Goal: Check status: Check status

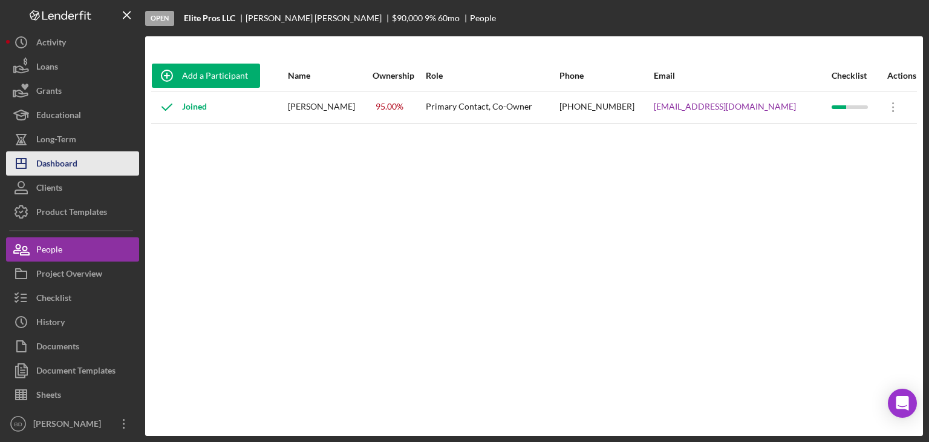
click at [73, 152] on div "Dashboard" at bounding box center [56, 164] width 41 height 27
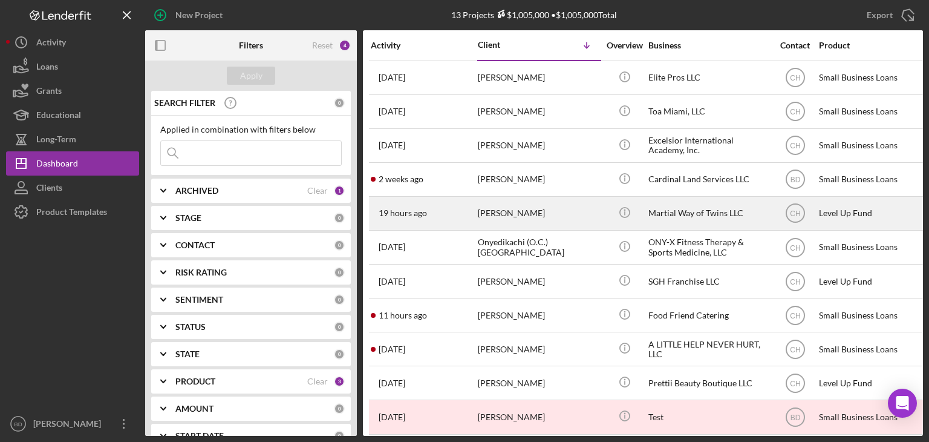
click at [552, 211] on div "[PERSON_NAME]" at bounding box center [538, 213] width 121 height 32
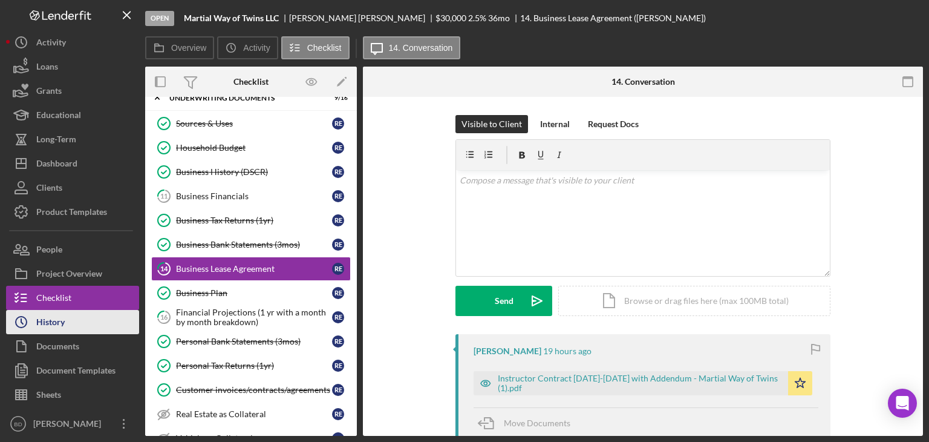
scroll to position [44, 0]
click at [58, 320] on div "History" at bounding box center [50, 323] width 28 height 27
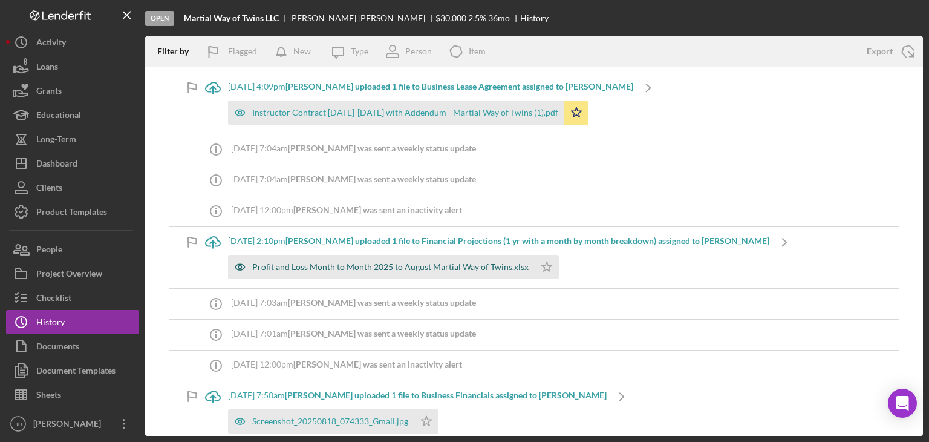
click at [248, 267] on icon "button" at bounding box center [240, 267] width 24 height 24
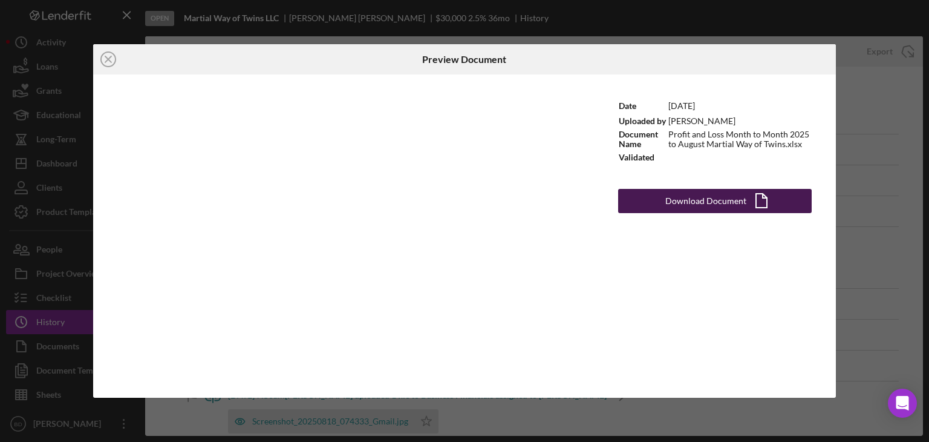
click at [700, 201] on div "Download Document" at bounding box center [706, 201] width 81 height 24
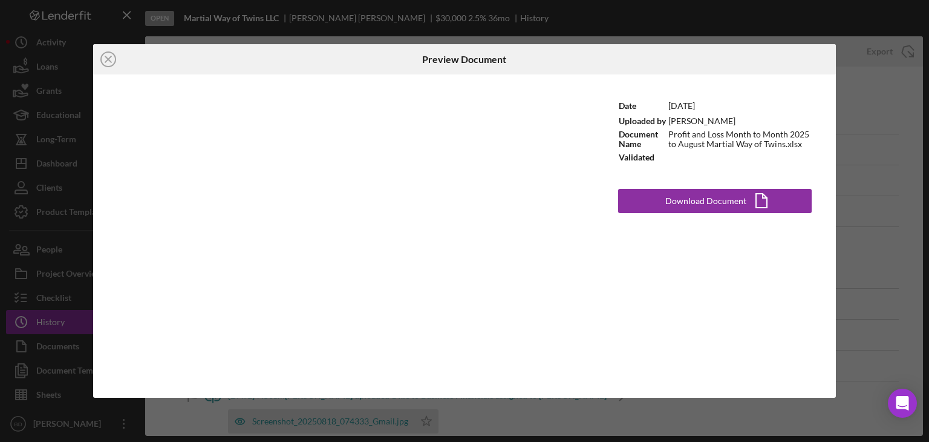
click at [866, 133] on div "Icon/Close Preview Document Date [DATE] Uploaded by [PERSON_NAME] Document Name…" at bounding box center [464, 221] width 929 height 442
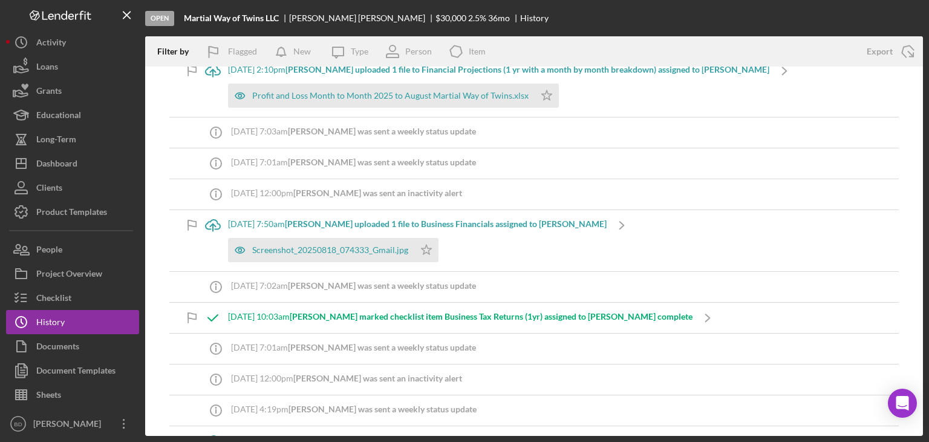
scroll to position [182, 0]
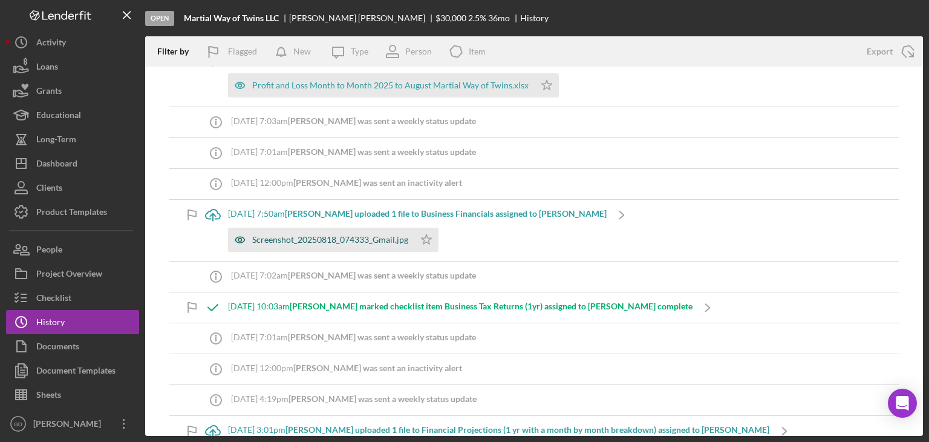
click at [235, 237] on icon "button" at bounding box center [240, 240] width 24 height 24
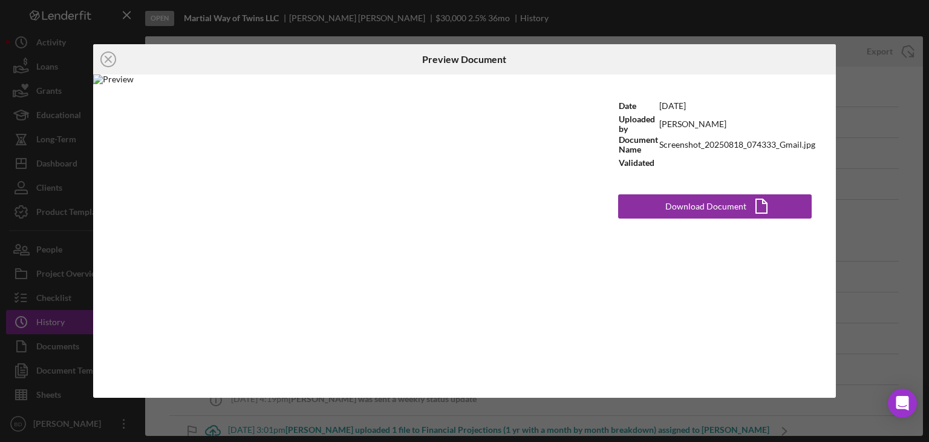
click at [864, 111] on div "Icon/Close Preview Document Date [DATE] Uploaded by [PERSON_NAME] Document Name…" at bounding box center [464, 221] width 929 height 442
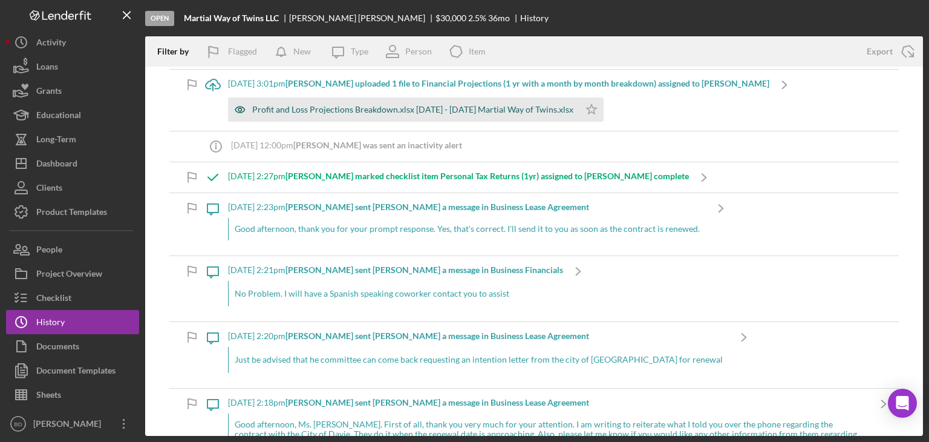
scroll to position [545, 0]
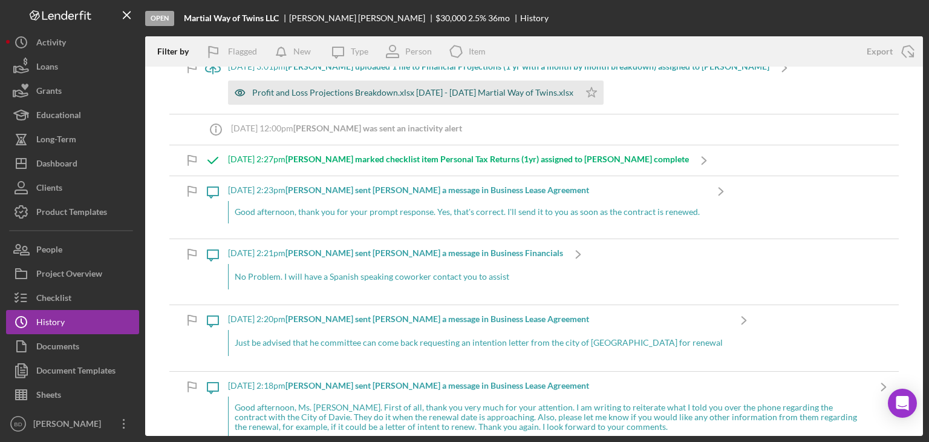
click at [243, 88] on icon "button" at bounding box center [240, 92] width 24 height 24
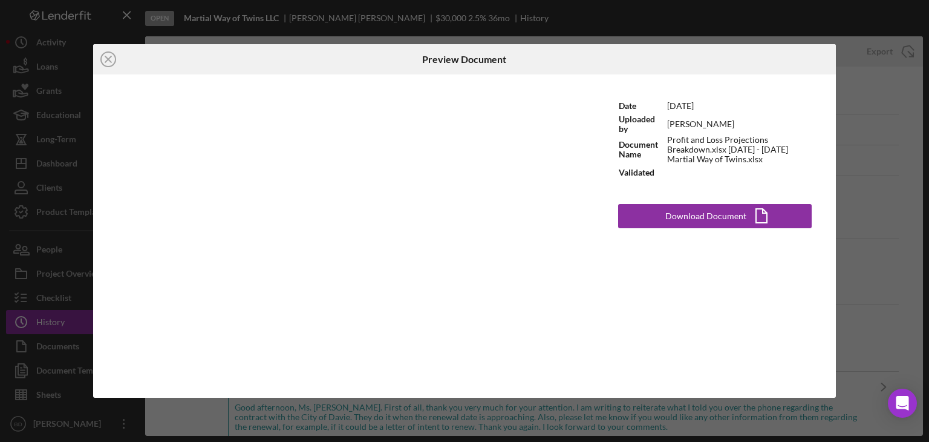
click at [869, 121] on div "Icon/Close Preview Document Date [DATE] Uploaded by [PERSON_NAME] Document Name…" at bounding box center [464, 221] width 929 height 442
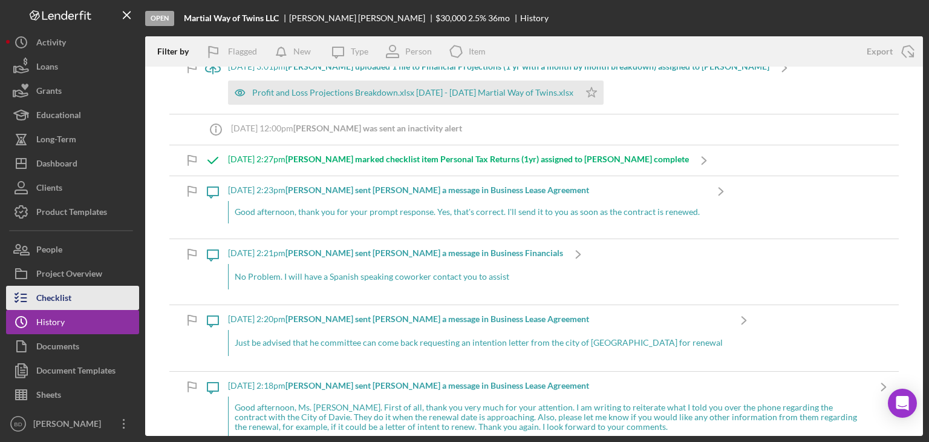
click at [61, 295] on div "Checklist" at bounding box center [53, 299] width 35 height 27
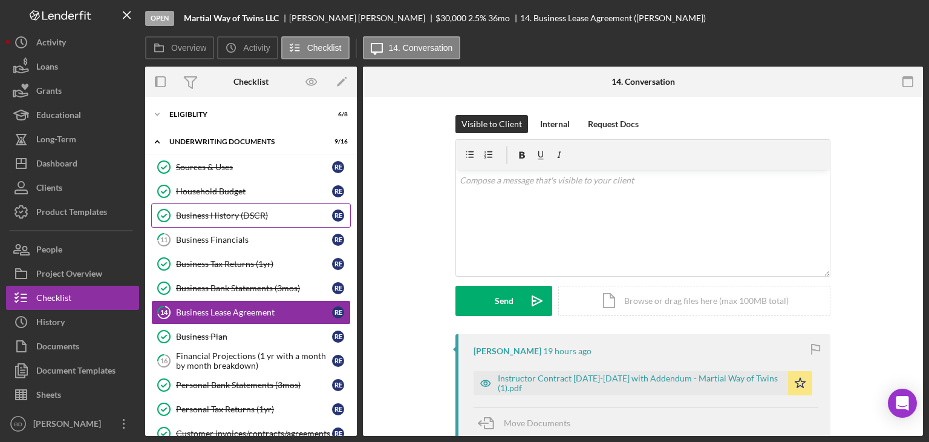
scroll to position [44, 0]
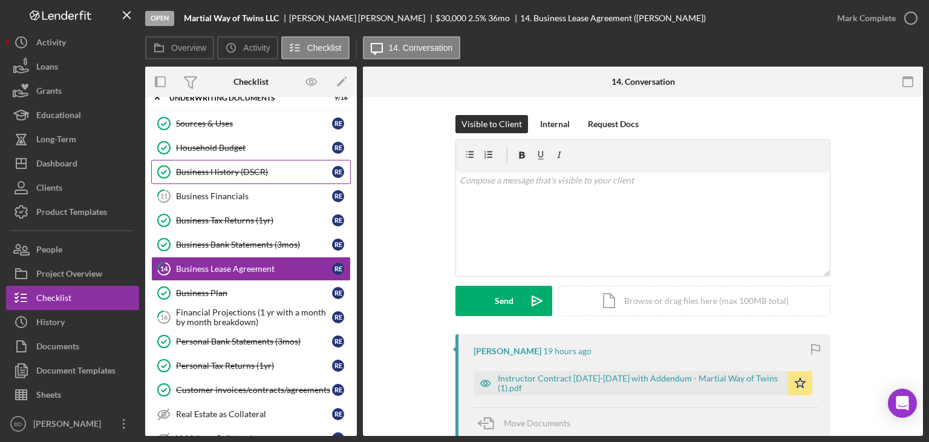
click at [237, 172] on div "Business History (DSCR)" at bounding box center [254, 172] width 156 height 10
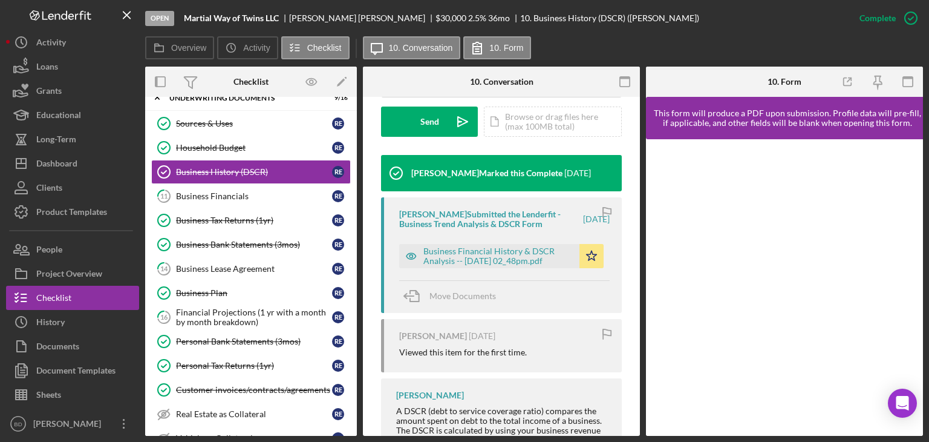
scroll to position [363, 0]
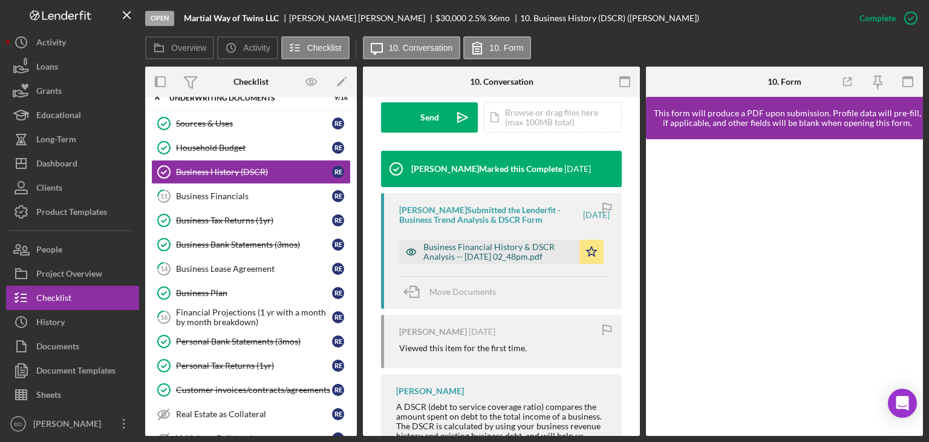
click at [410, 252] on icon "button" at bounding box center [411, 251] width 3 height 3
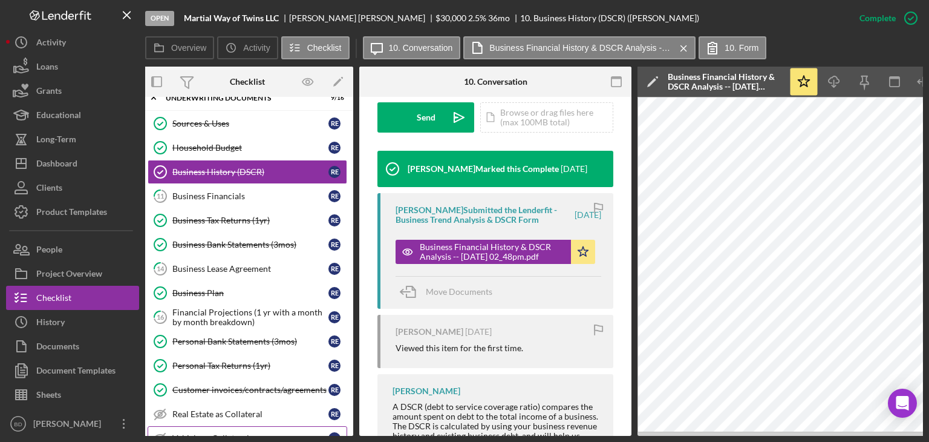
scroll to position [0, 2]
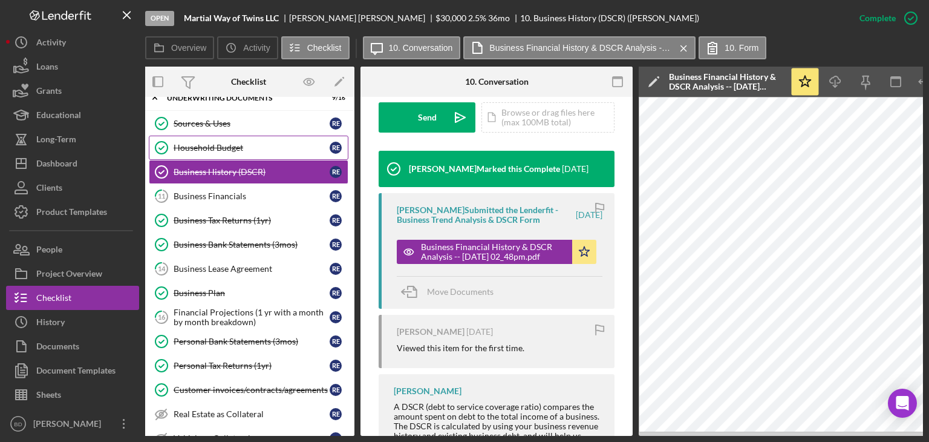
click at [232, 145] on div "Household Budget" at bounding box center [252, 148] width 156 height 10
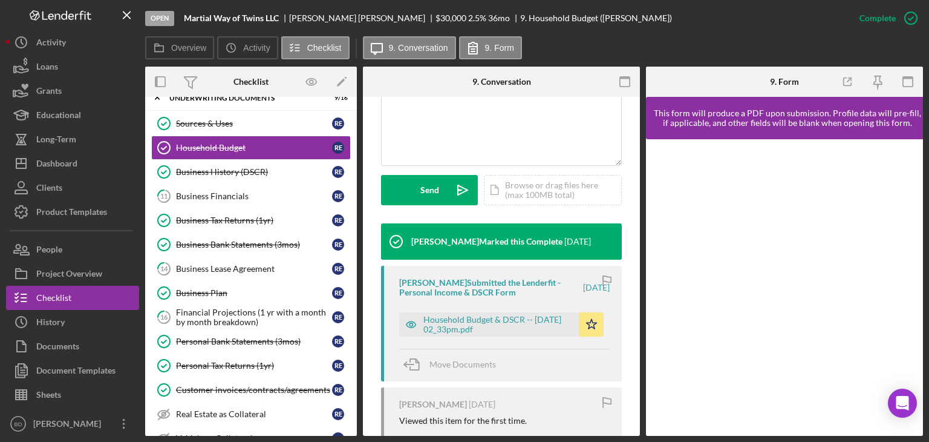
scroll to position [303, 0]
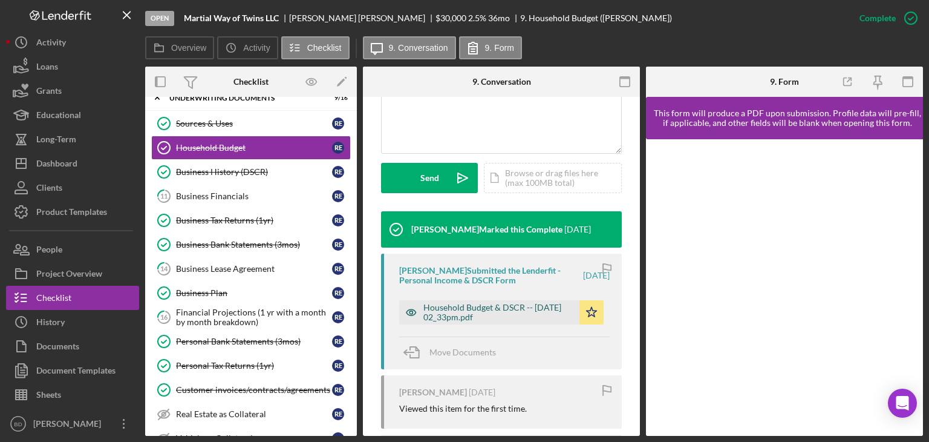
click at [412, 310] on icon "button" at bounding box center [412, 313] width 10 height 6
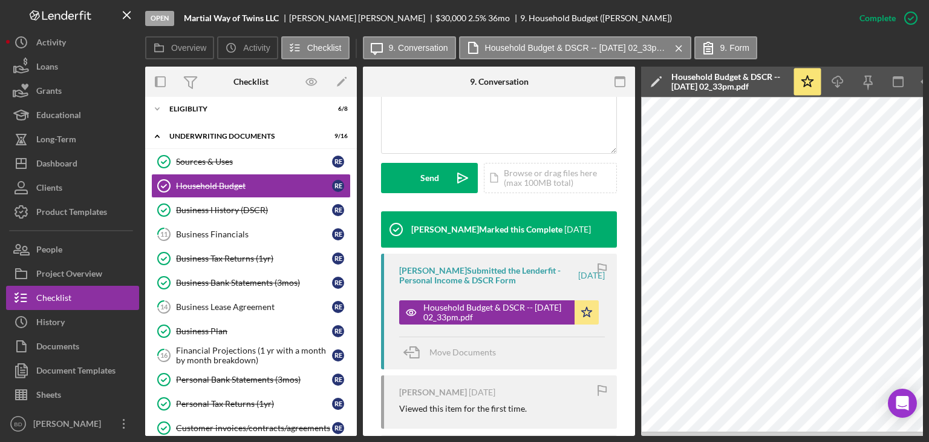
scroll to position [0, 0]
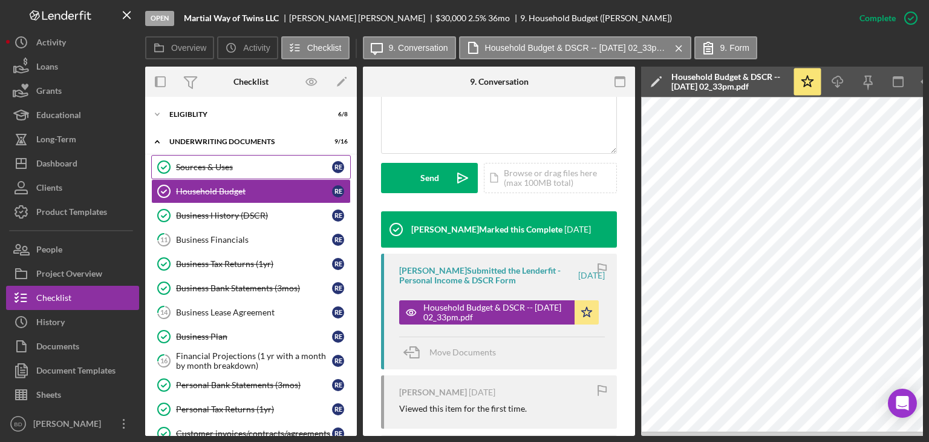
click at [208, 163] on div "Sources & Uses" at bounding box center [254, 167] width 156 height 10
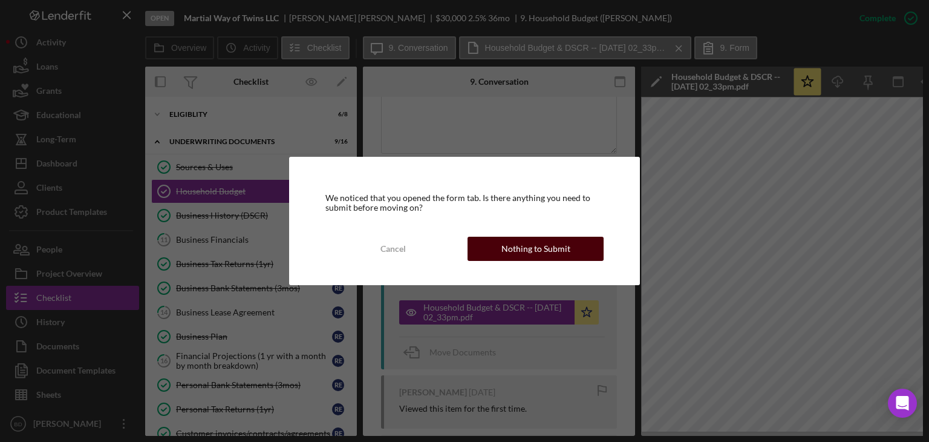
click at [507, 242] on div "Nothing to Submit" at bounding box center [536, 249] width 69 height 24
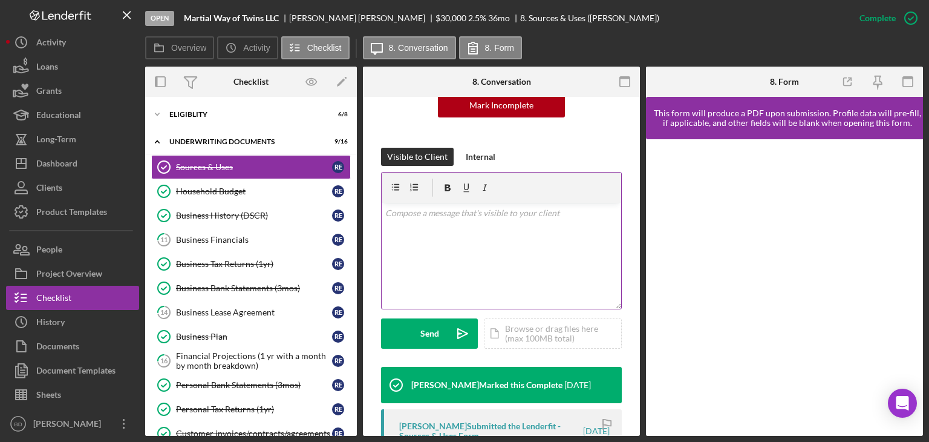
scroll to position [242, 0]
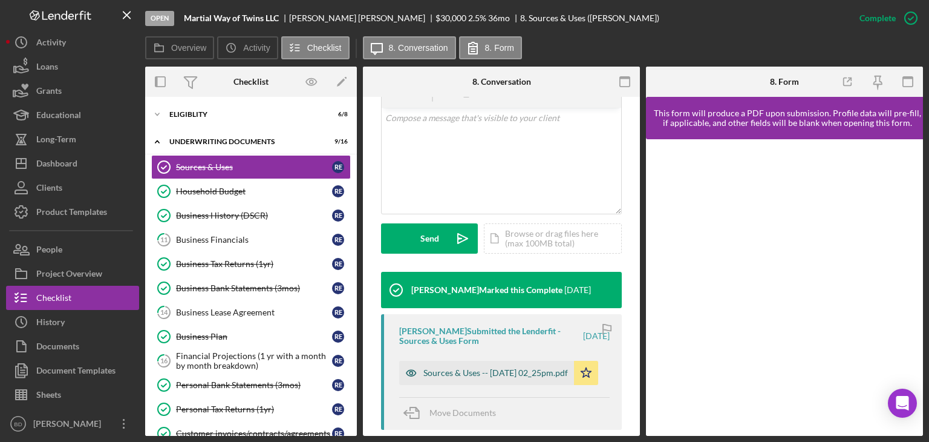
click at [417, 373] on icon "button" at bounding box center [411, 373] width 24 height 24
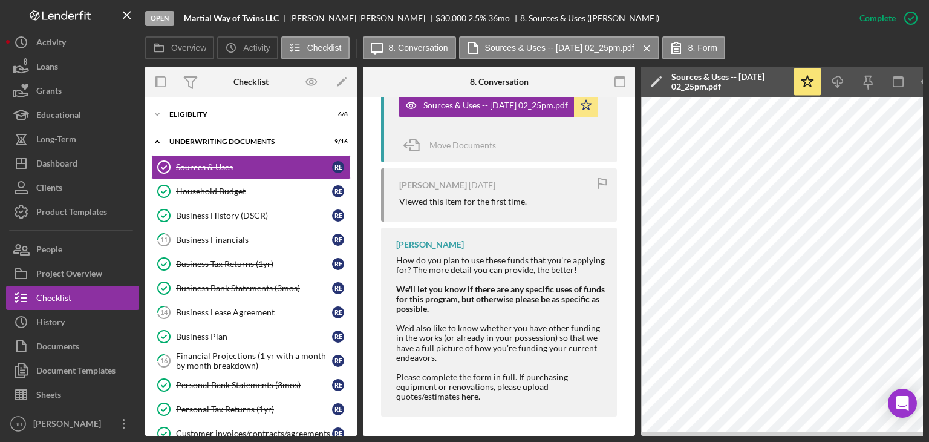
scroll to position [517, 0]
